Goal: Transaction & Acquisition: Subscribe to service/newsletter

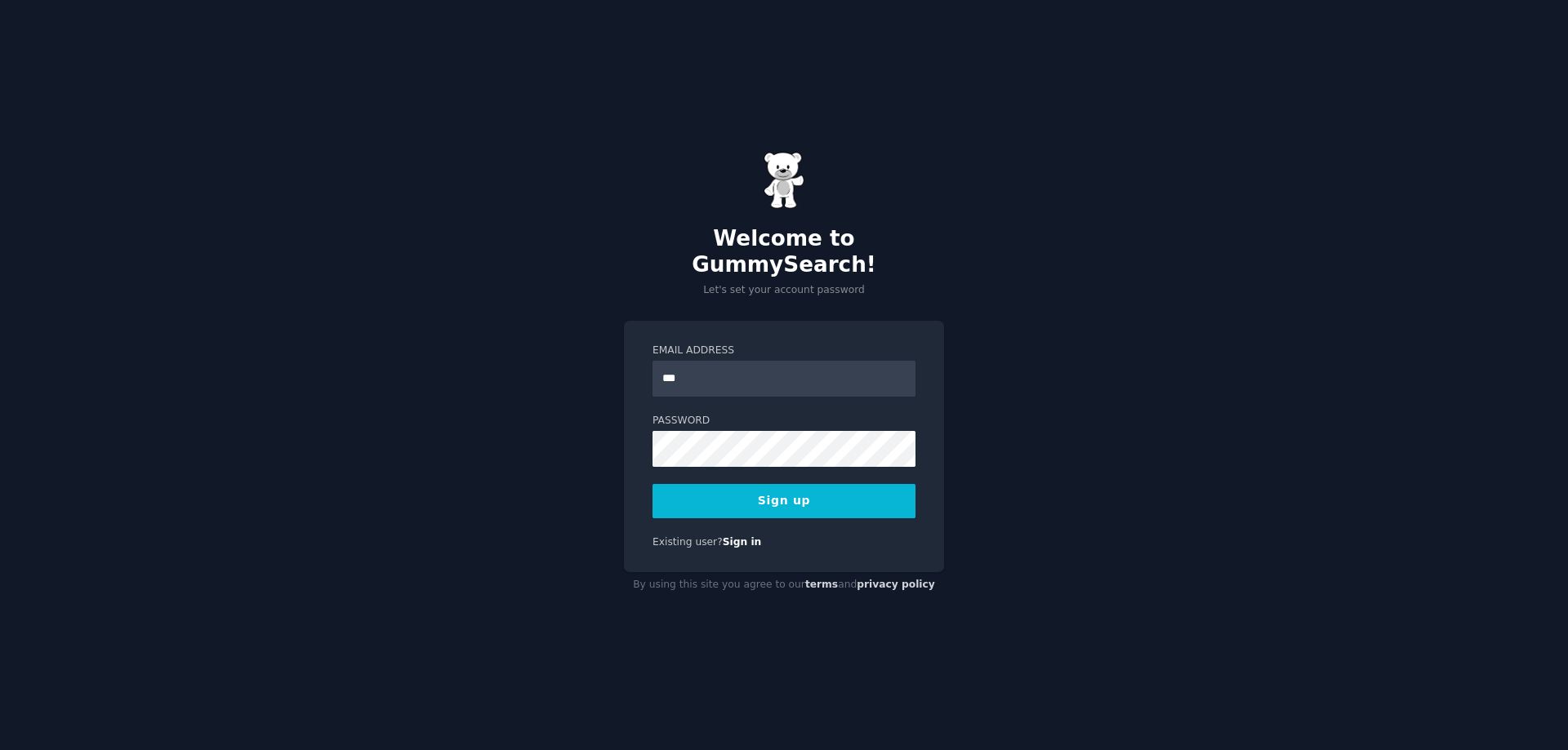
type input "**********"
drag, startPoint x: 610, startPoint y: 472, endPoint x: 634, endPoint y: 475, distance: 24.2
click at [610, 472] on div "**********" at bounding box center [784, 375] width 1568 height 750
click at [803, 484] on button "Sign up" at bounding box center [784, 501] width 263 height 34
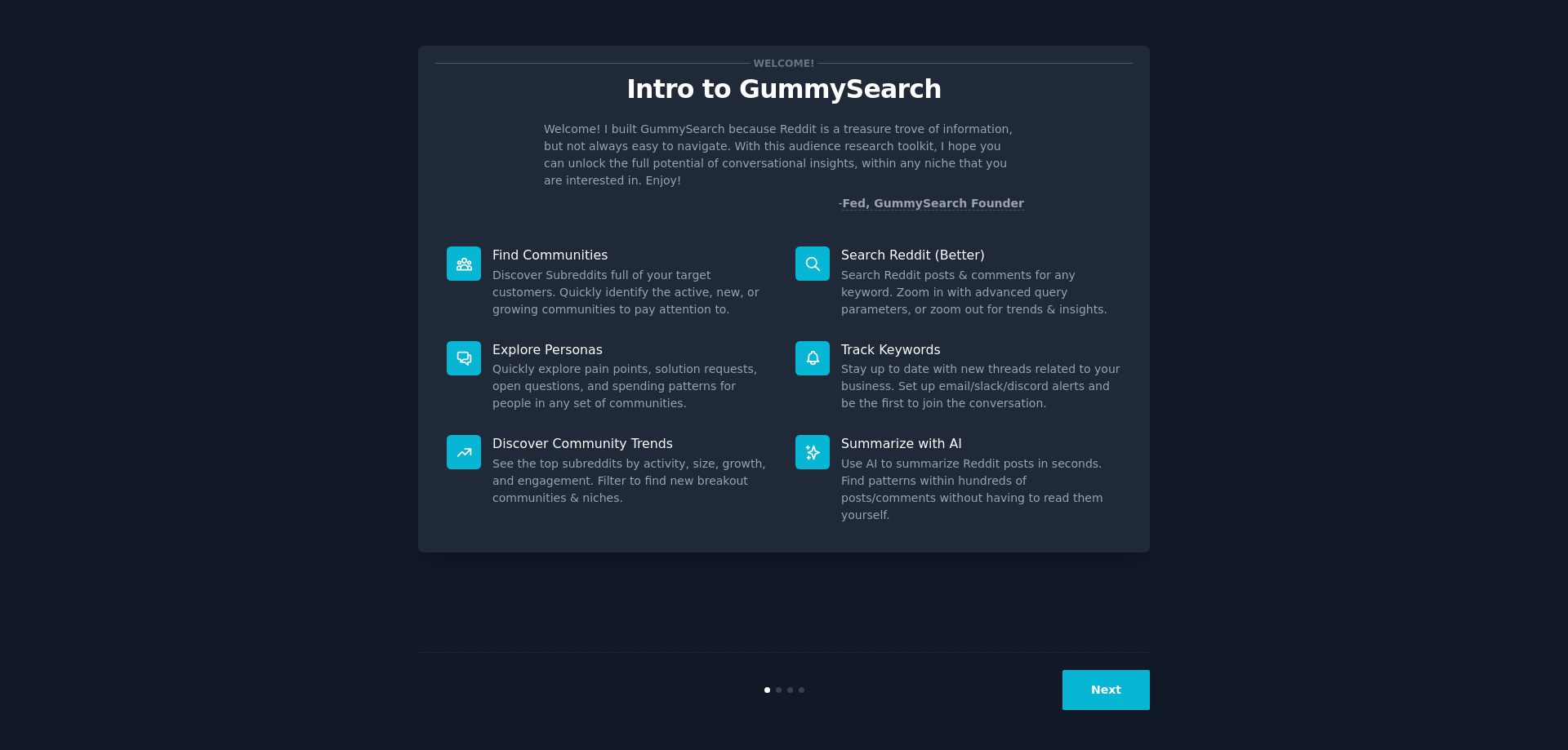
click at [1114, 696] on button "Next" at bounding box center [1106, 690] width 87 height 40
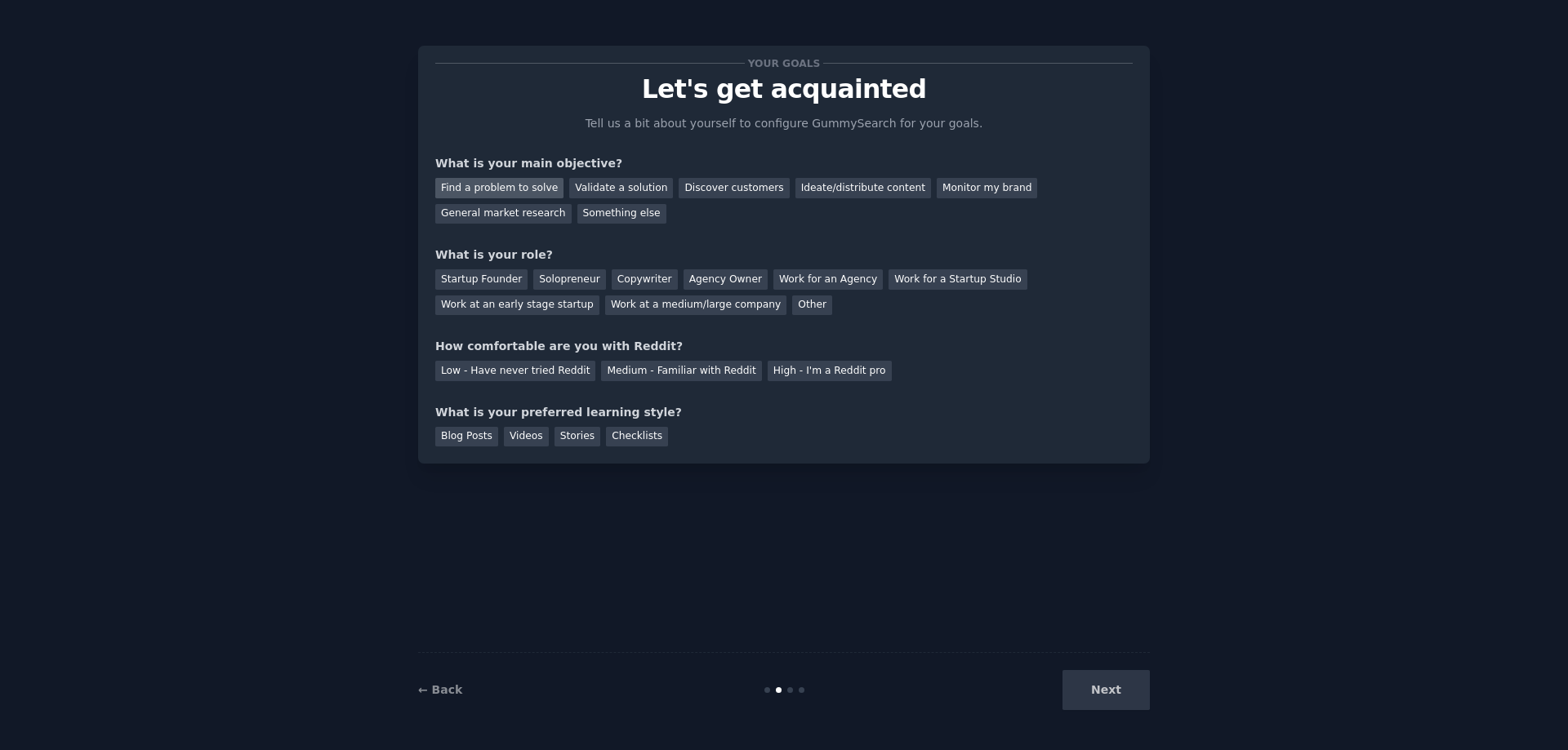
click at [512, 194] on div "Find a problem to solve" at bounding box center [500, 188] width 128 height 21
click at [937, 184] on div "Monitor my brand" at bounding box center [988, 188] width 101 height 21
click at [524, 184] on div "Find a problem to solve" at bounding box center [500, 188] width 128 height 21
click at [919, 283] on div "Work for a Startup Studio" at bounding box center [958, 279] width 138 height 21
click at [674, 375] on div "Medium - Familiar with Reddit" at bounding box center [681, 371] width 160 height 21
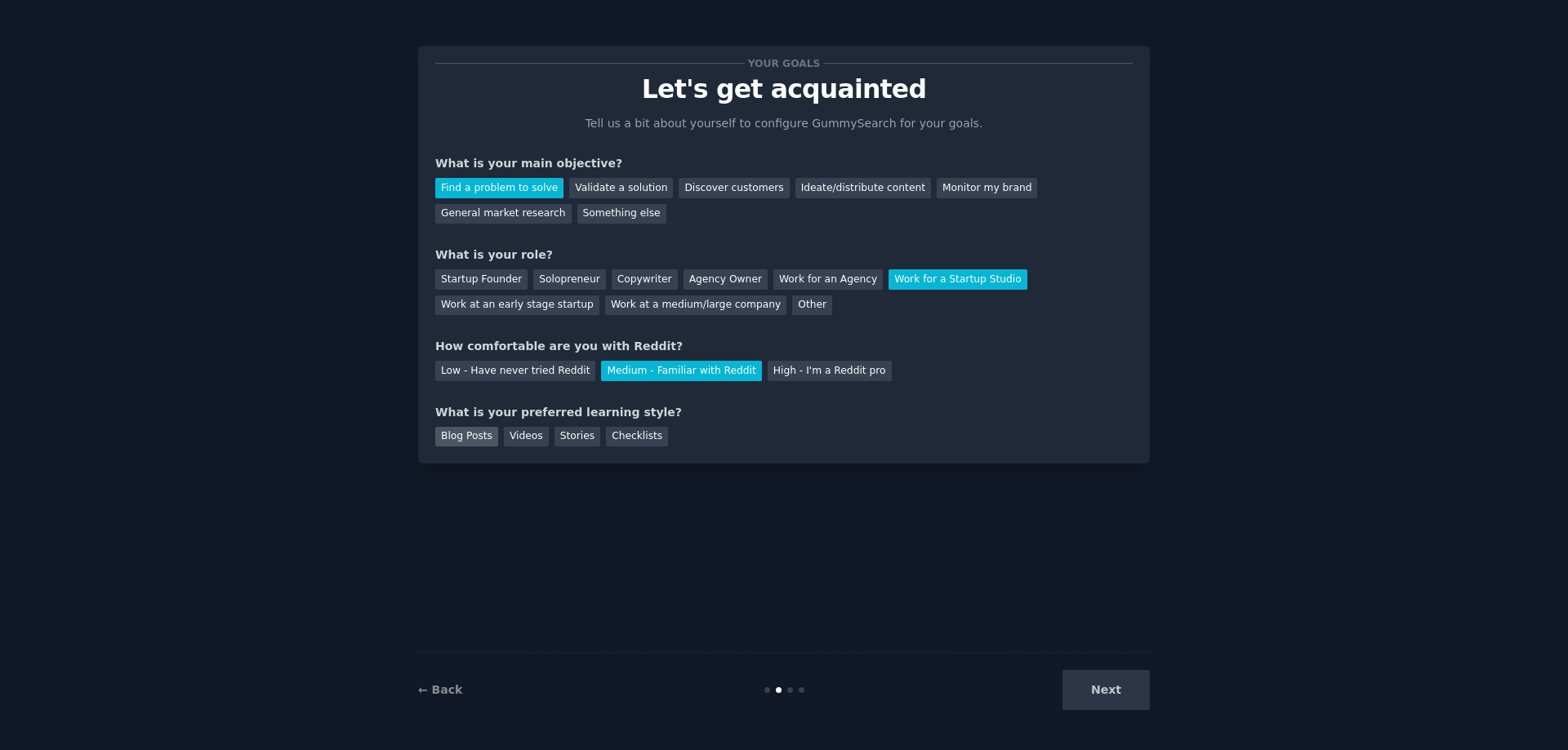
click at [448, 433] on div "Blog Posts" at bounding box center [467, 437] width 63 height 21
click at [1104, 695] on button "Next" at bounding box center [1106, 690] width 87 height 40
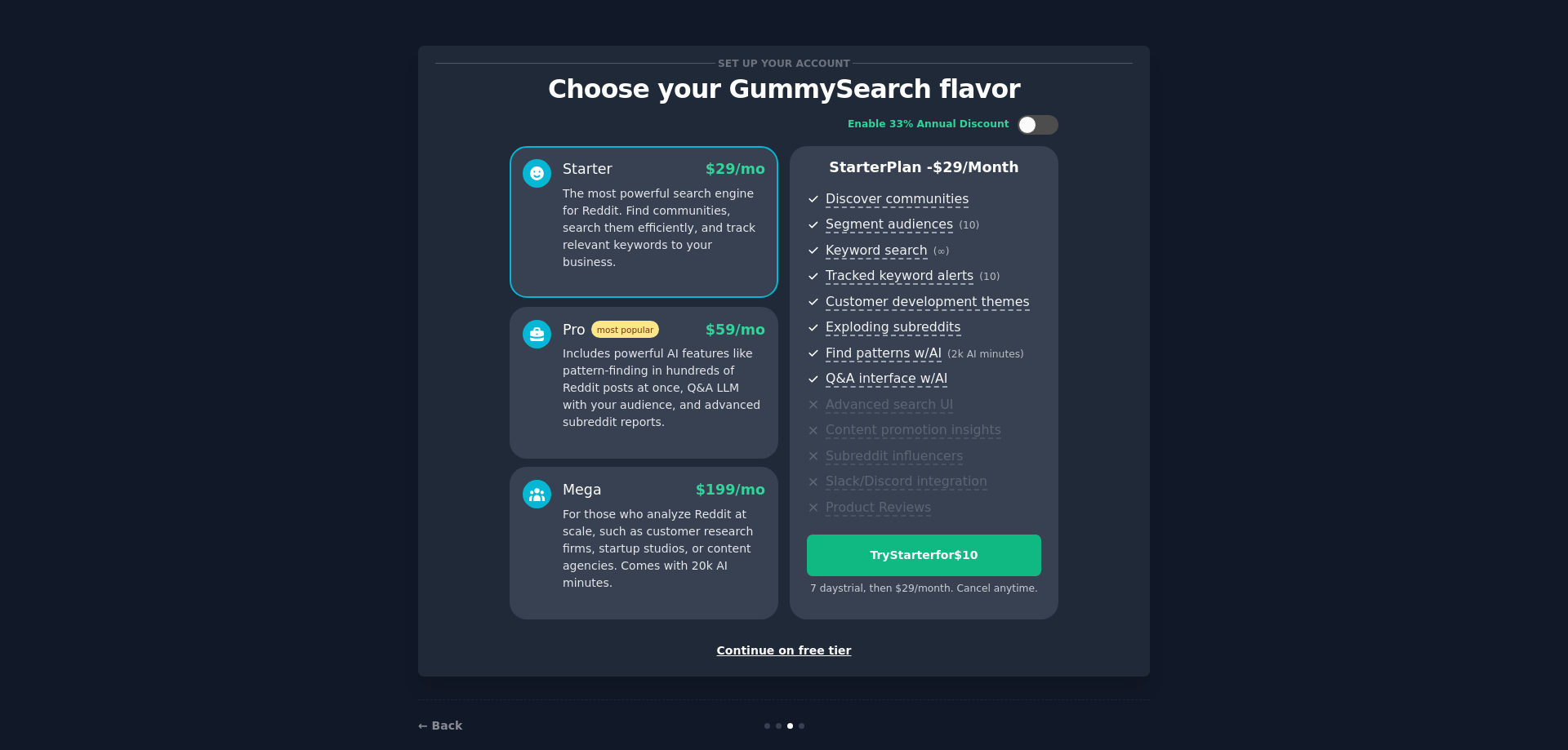
click at [803, 651] on div "Continue on free tier" at bounding box center [784, 650] width 697 height 17
